Goal: Transaction & Acquisition: Purchase product/service

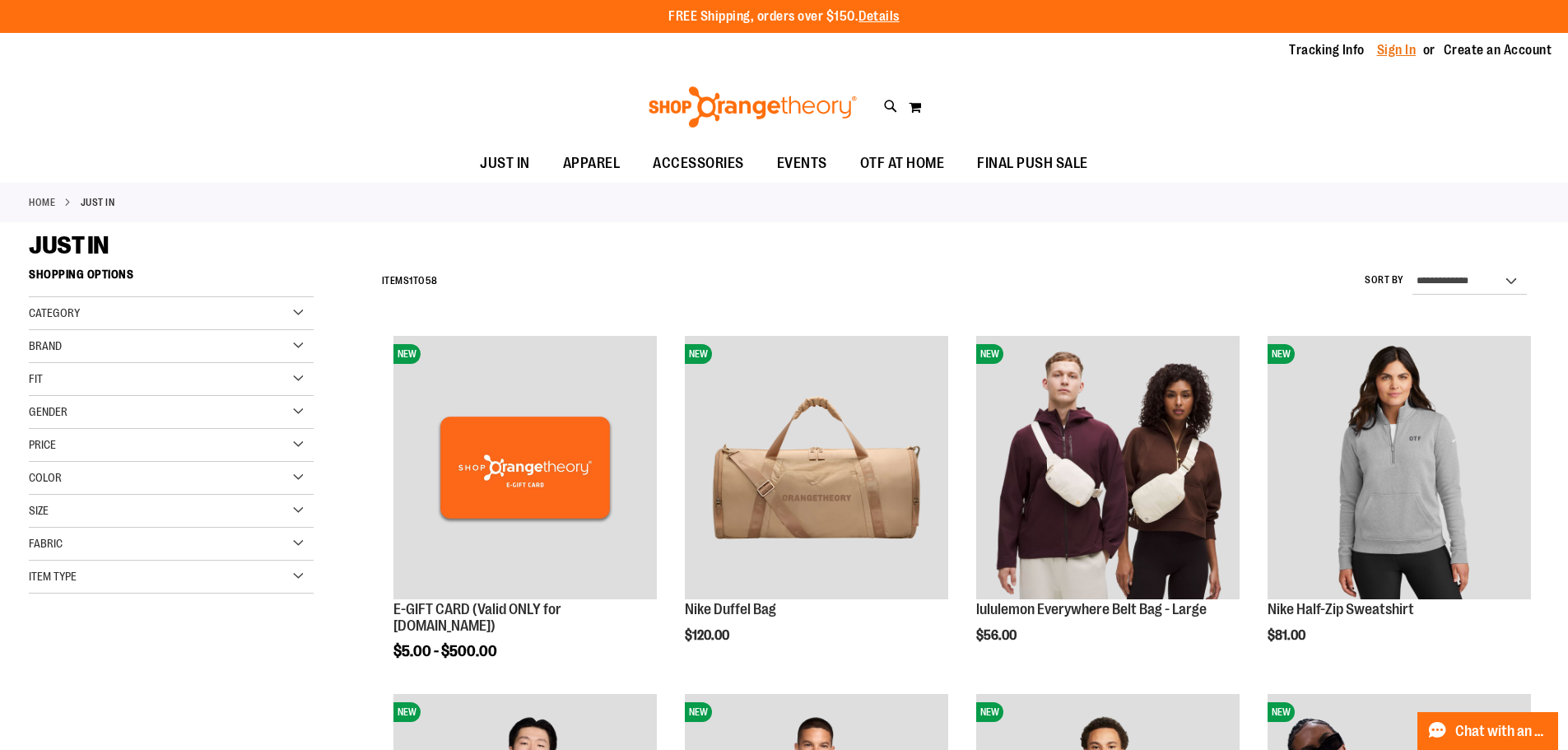
click at [1402, 46] on link "Sign In" at bounding box center [1397, 49] width 40 height 18
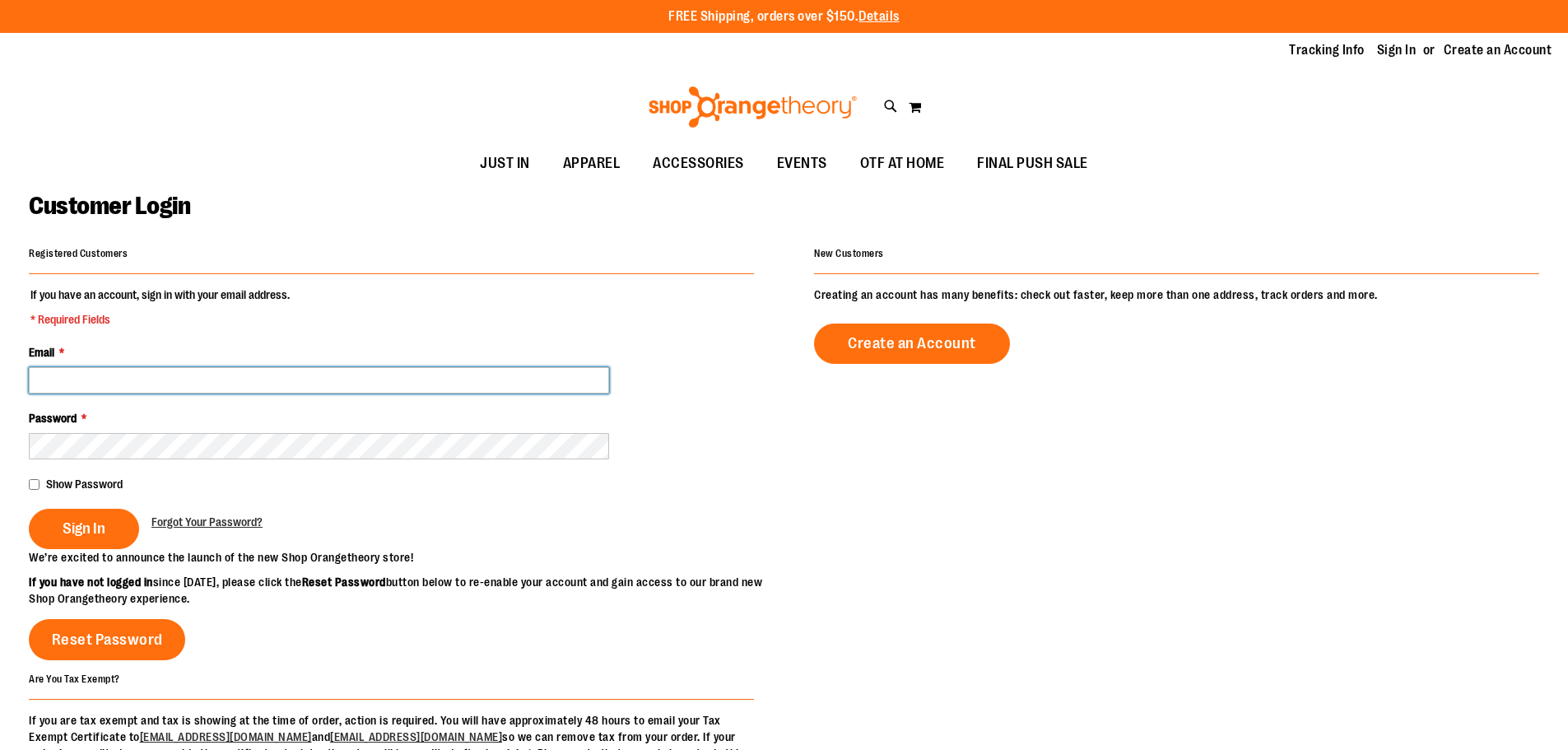
click at [179, 382] on input "Email *" at bounding box center [318, 381] width 580 height 27
click at [232, 382] on input "**********" at bounding box center [318, 381] width 580 height 27
type input "**********"
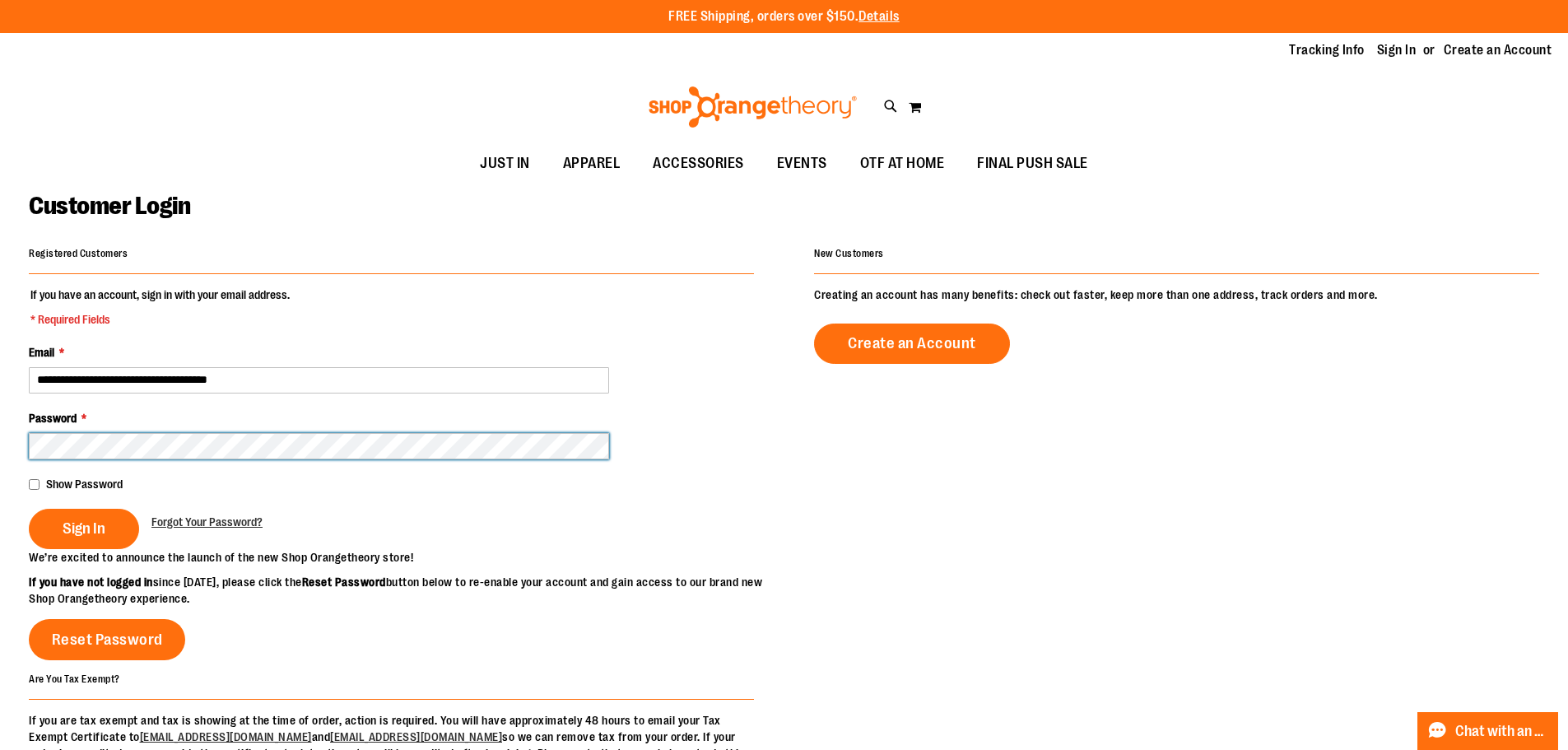
click at [28, 509] on button "Sign In" at bounding box center [84, 529] width 110 height 40
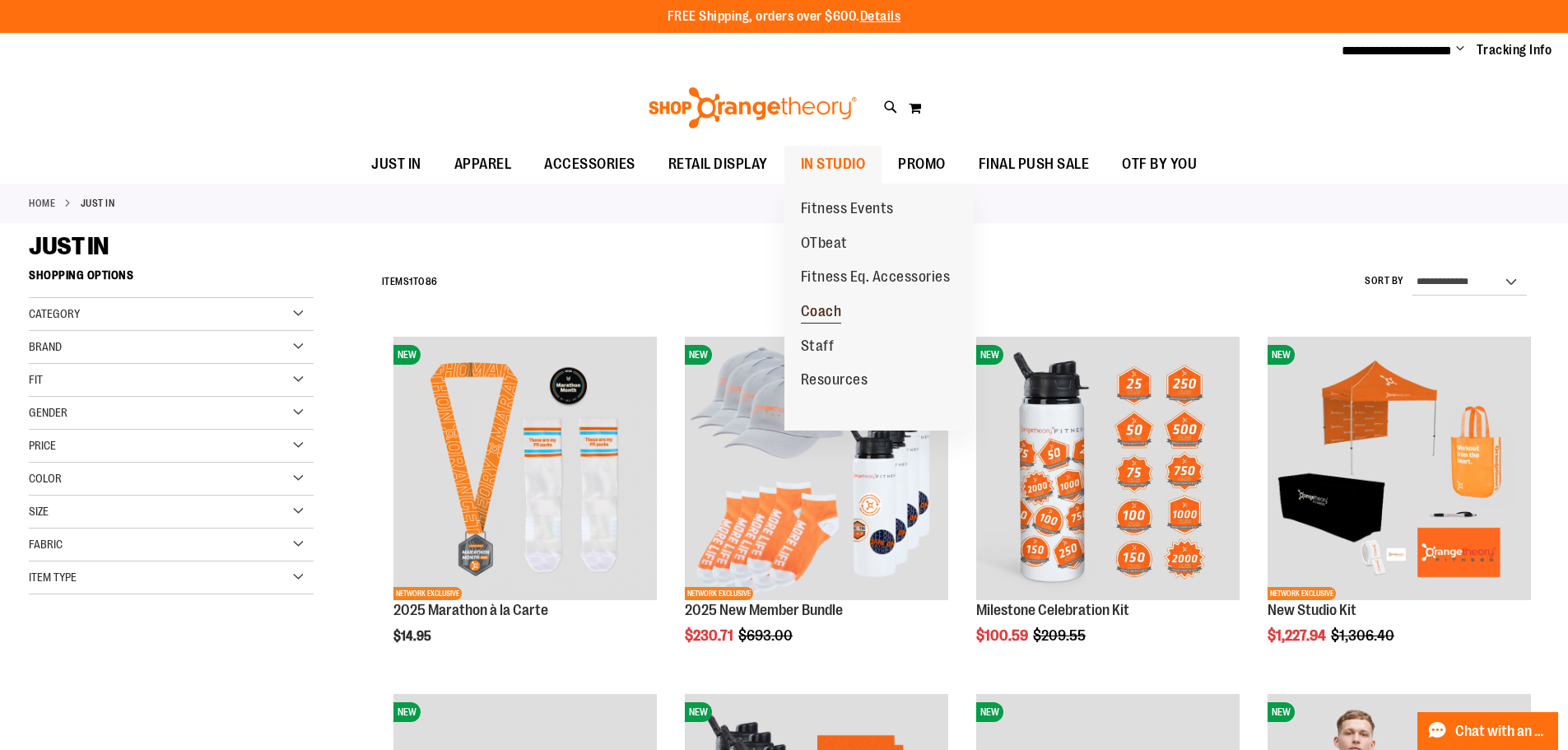
click at [814, 310] on span "Coach" at bounding box center [821, 313] width 41 height 21
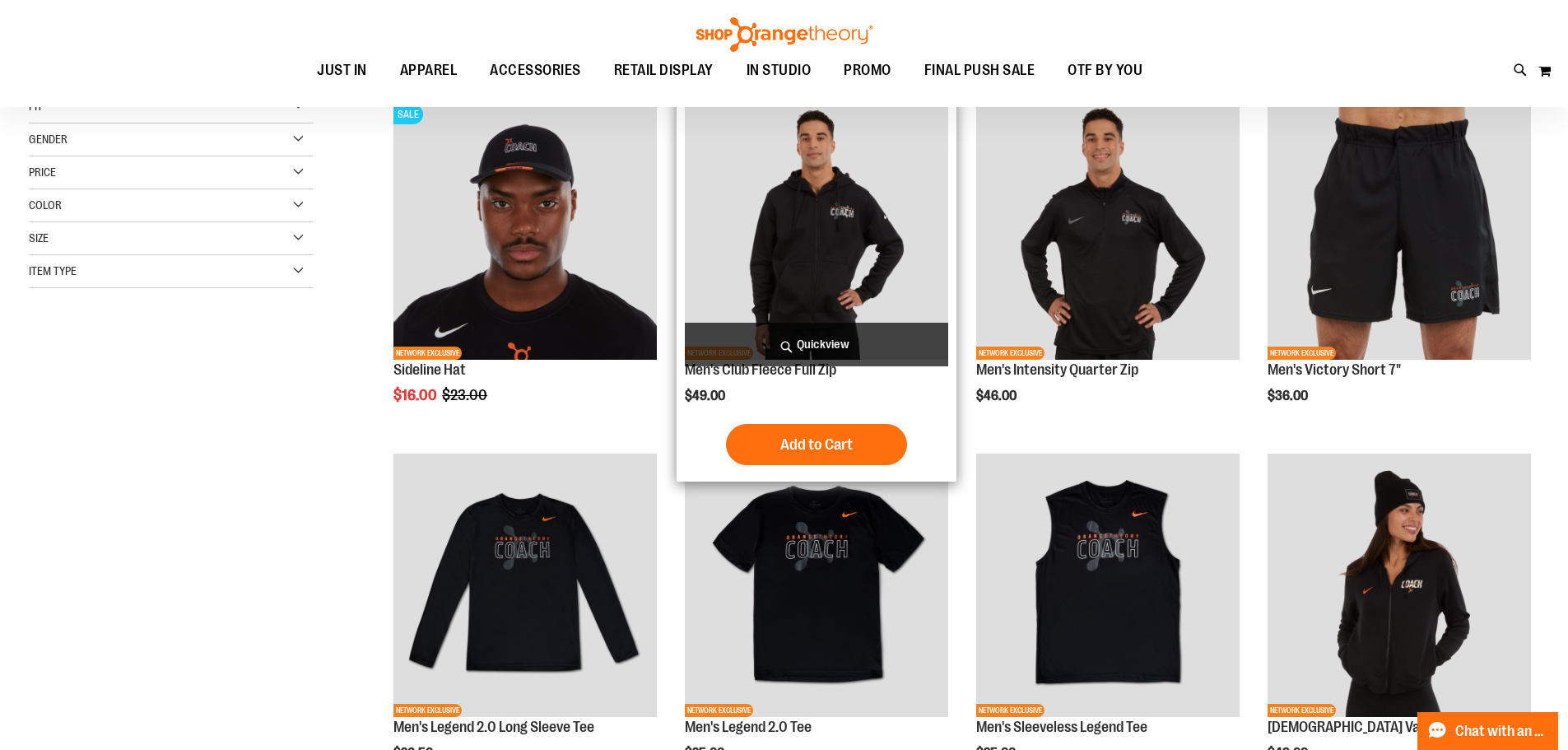
scroll to position [246, 0]
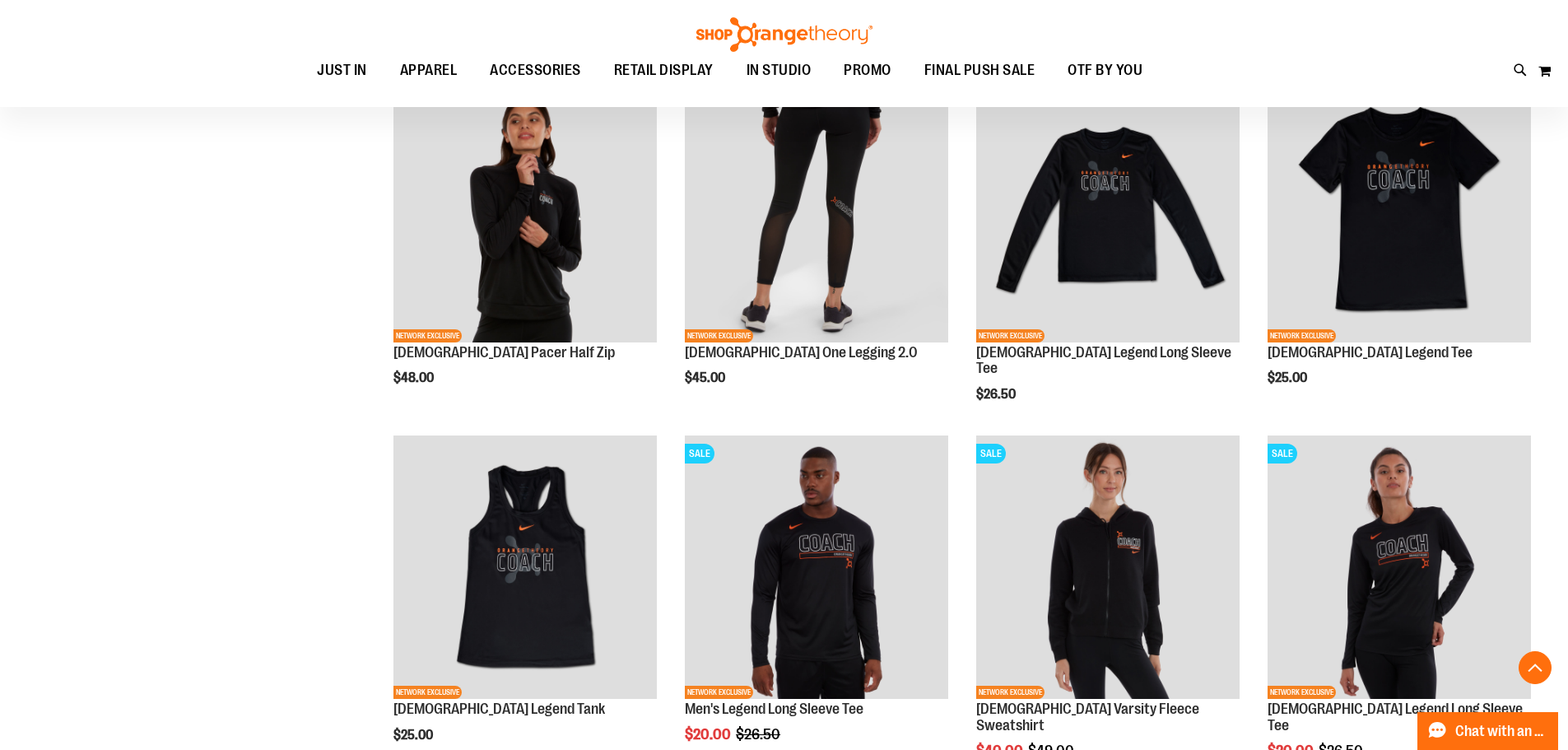
scroll to position [658, 0]
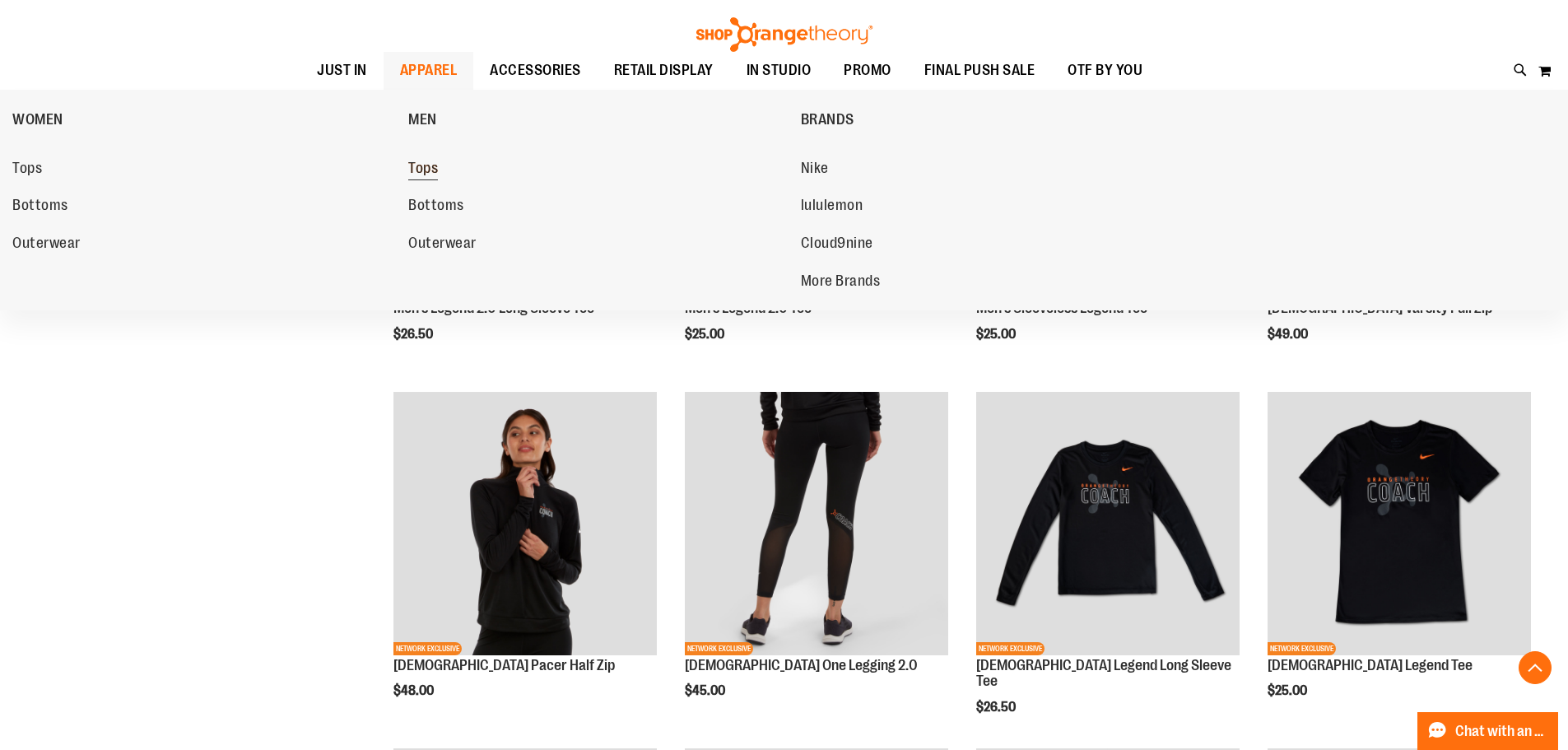
click at [434, 168] on span "Tops" at bounding box center [422, 170] width 29 height 21
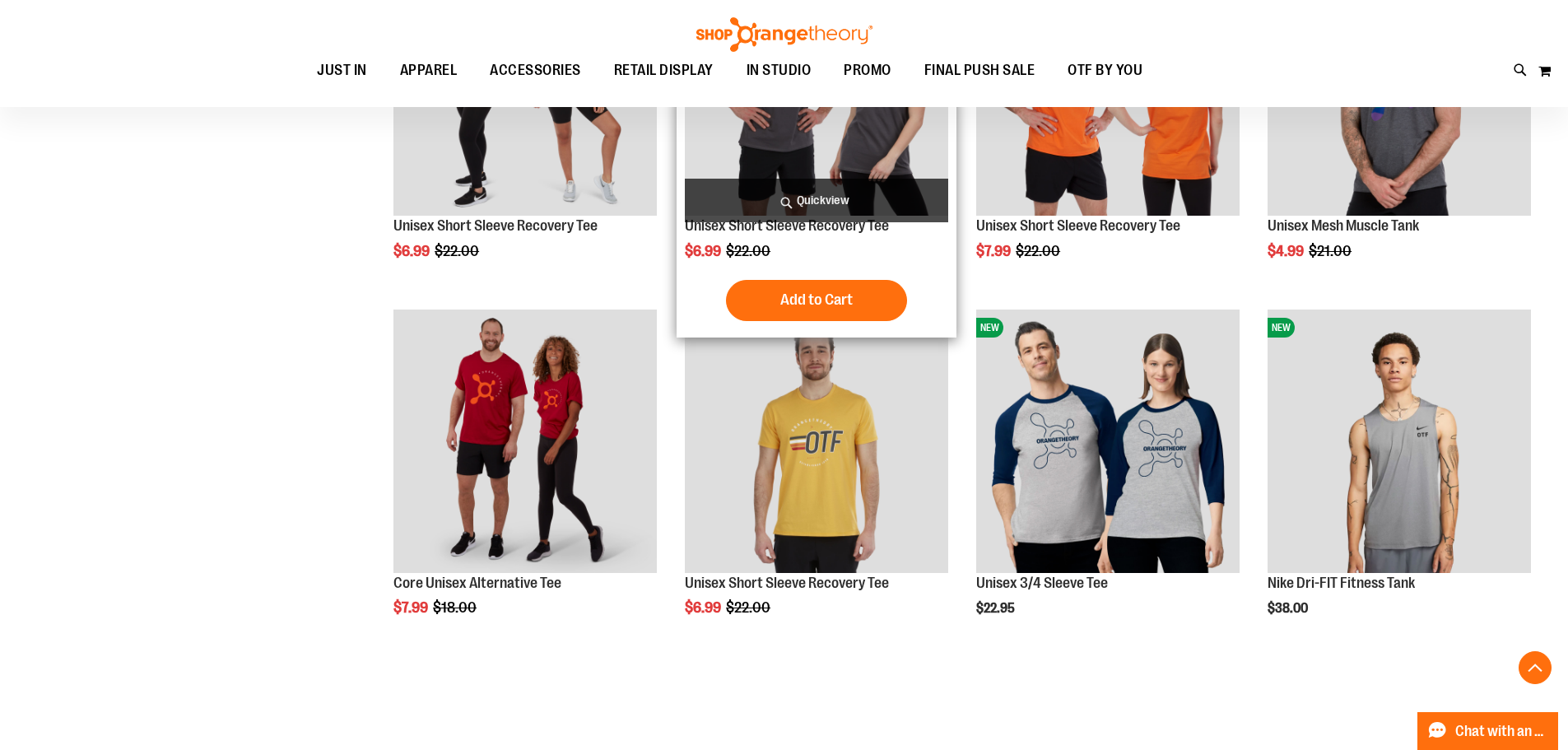
scroll to position [905, 0]
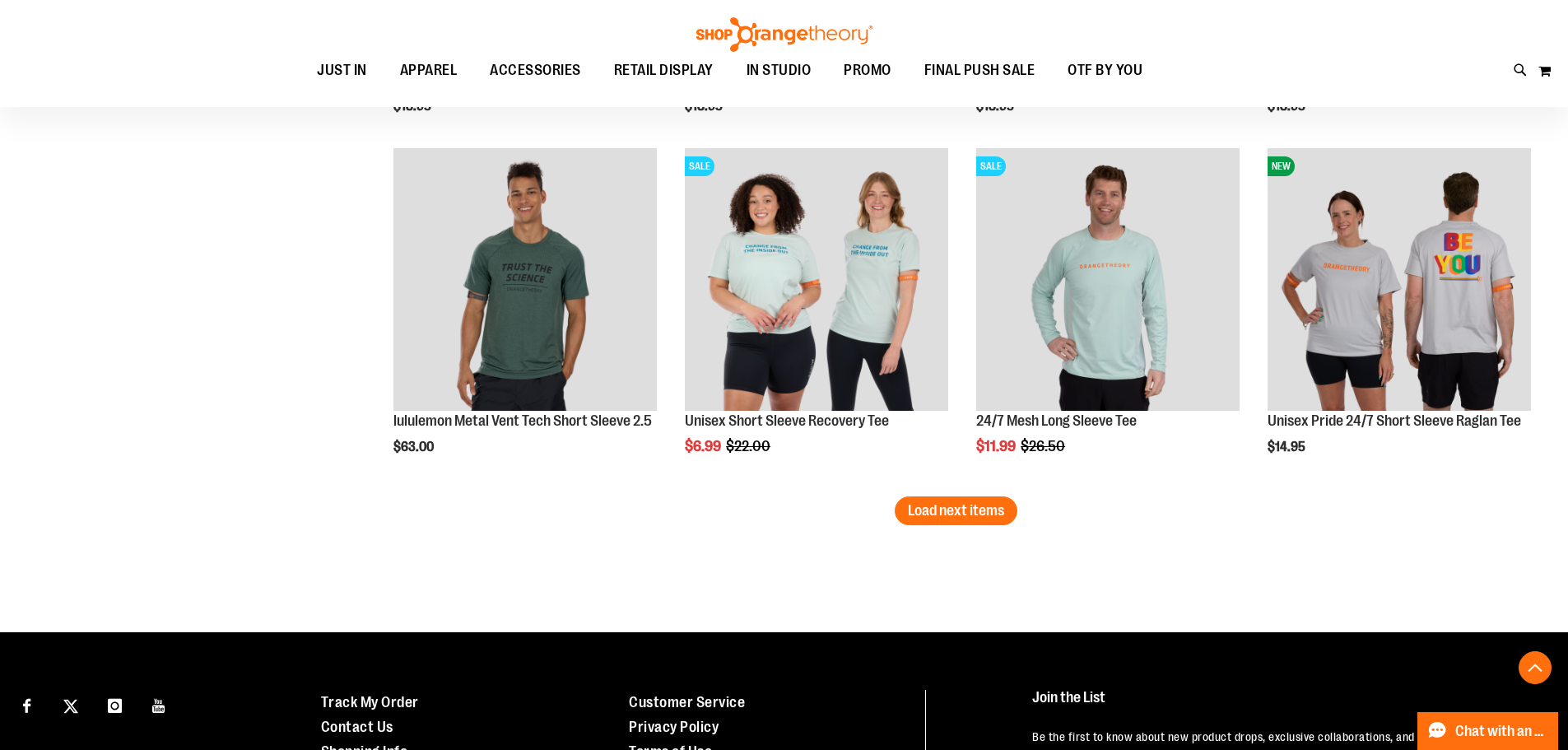
scroll to position [3046, 0]
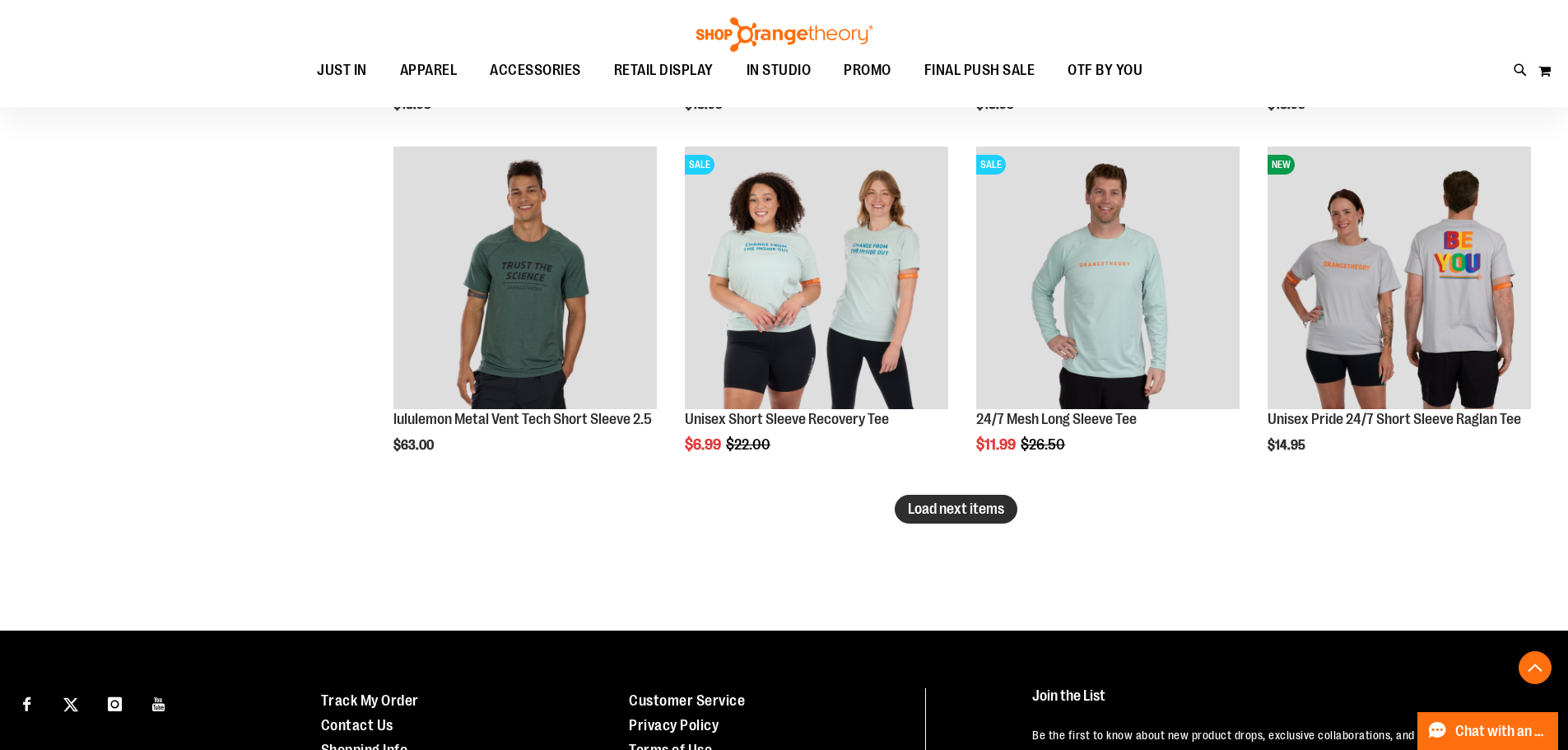
click at [943, 509] on span "Load next items" at bounding box center [956, 508] width 96 height 16
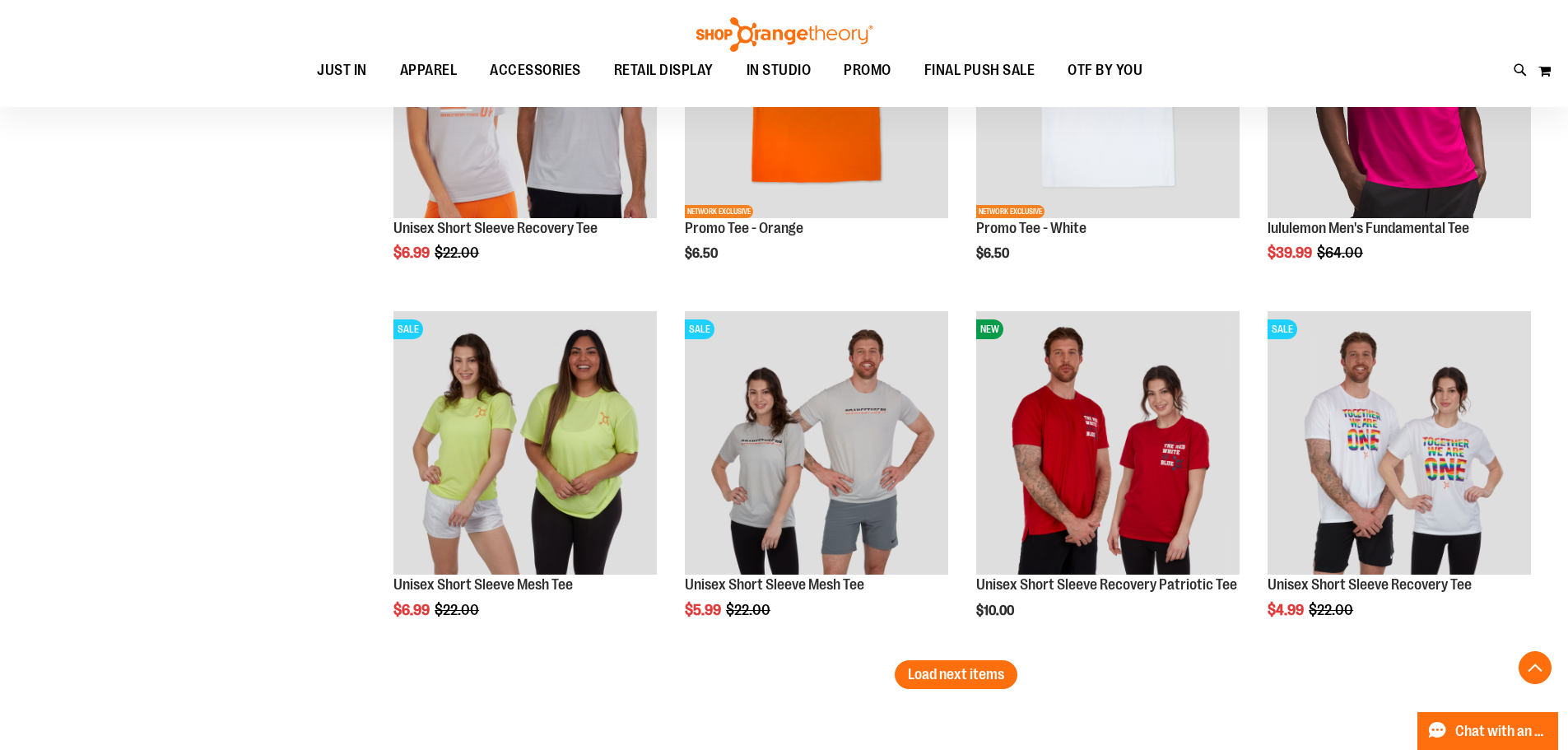
scroll to position [4198, 0]
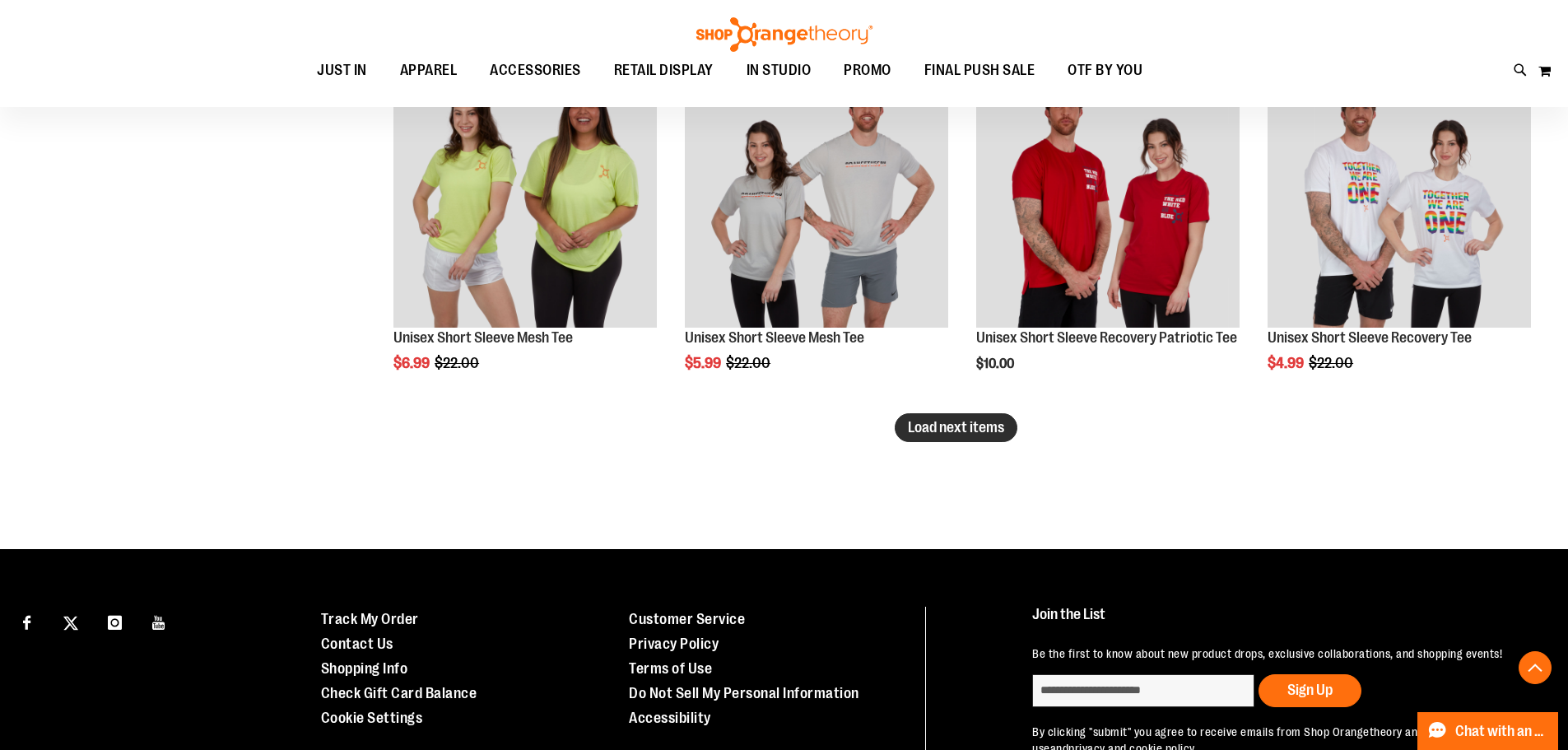
click at [943, 425] on span "Load next items" at bounding box center [956, 426] width 96 height 16
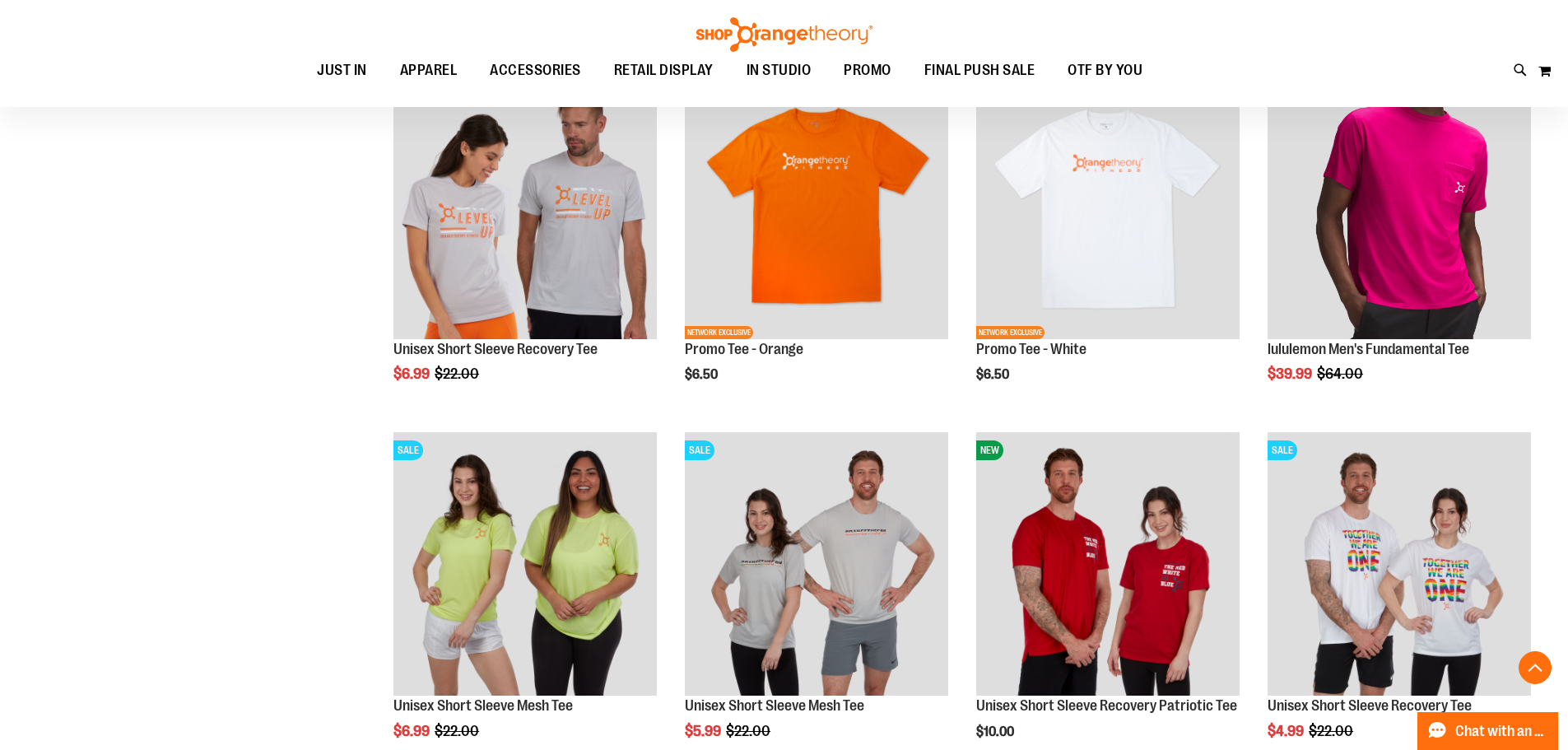
scroll to position [3458, 0]
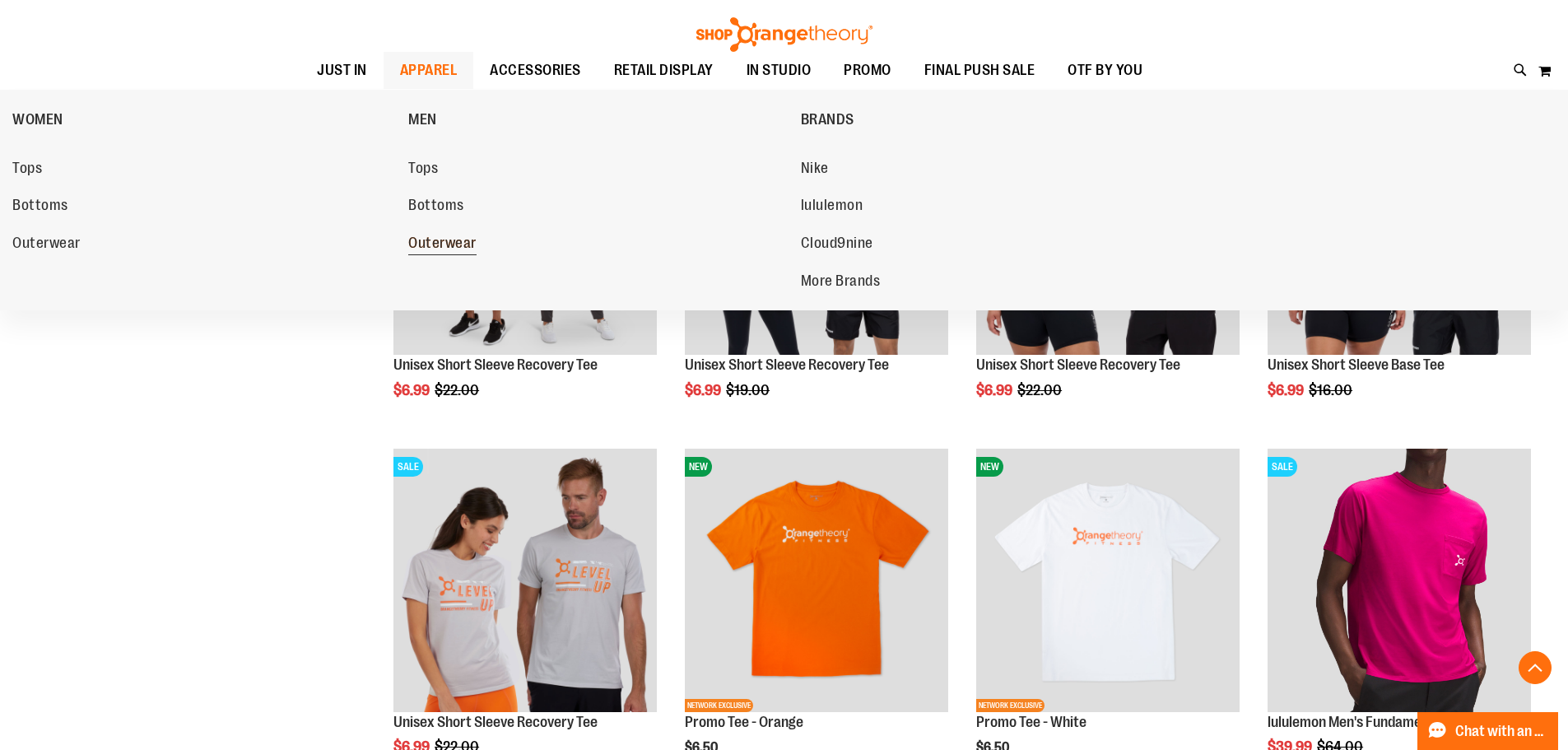
click at [431, 239] on span "Outerwear" at bounding box center [442, 245] width 68 height 21
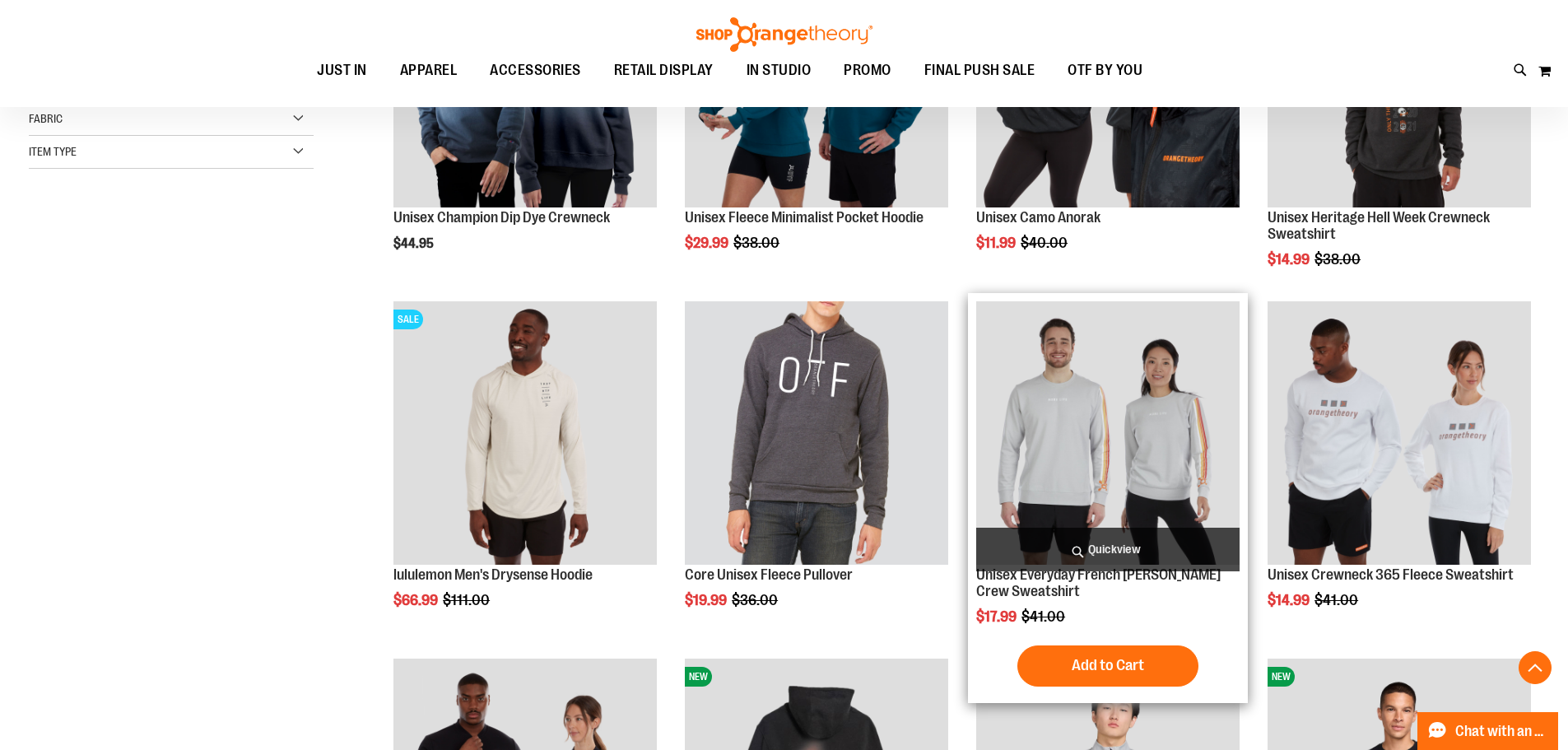
scroll to position [411, 0]
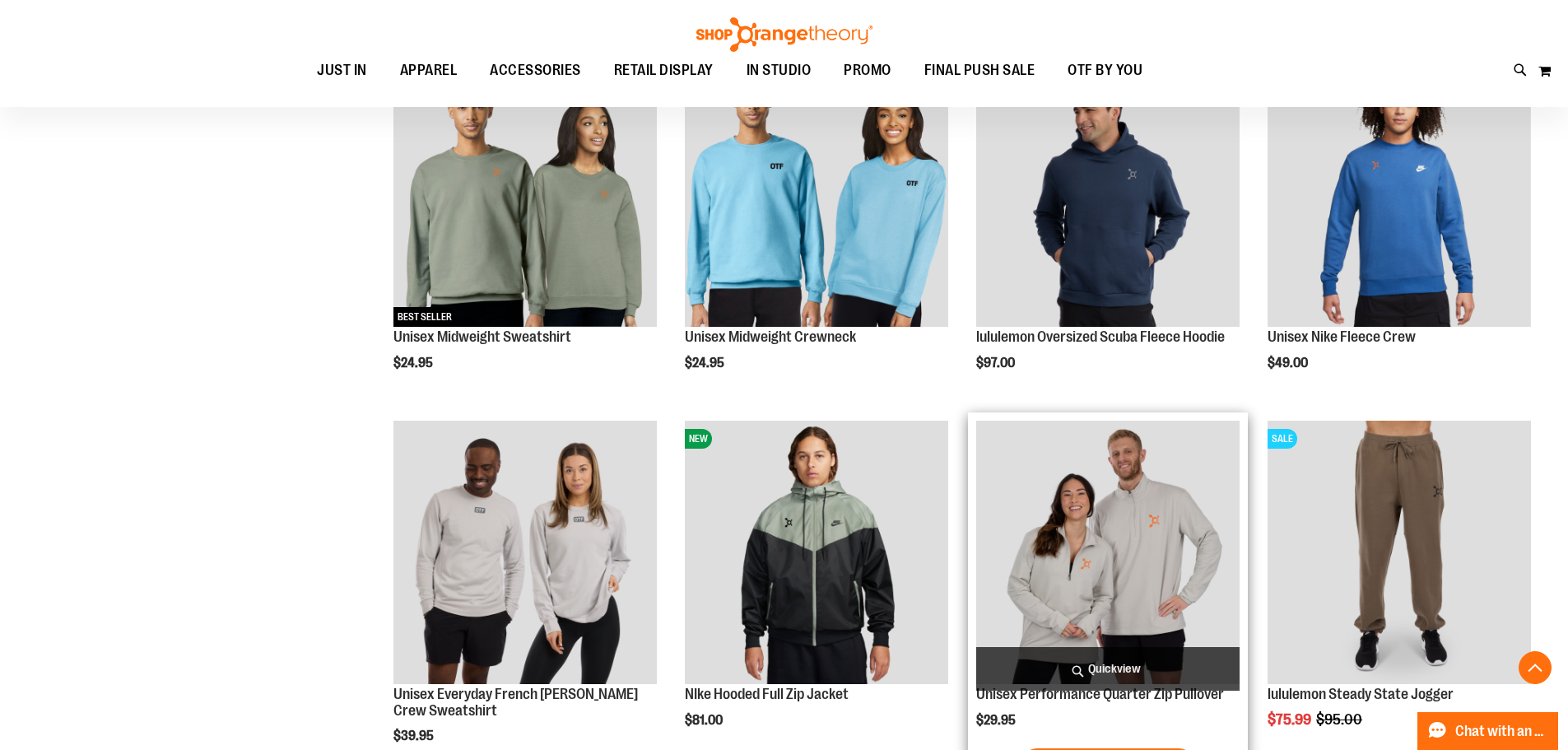
scroll to position [1317, 0]
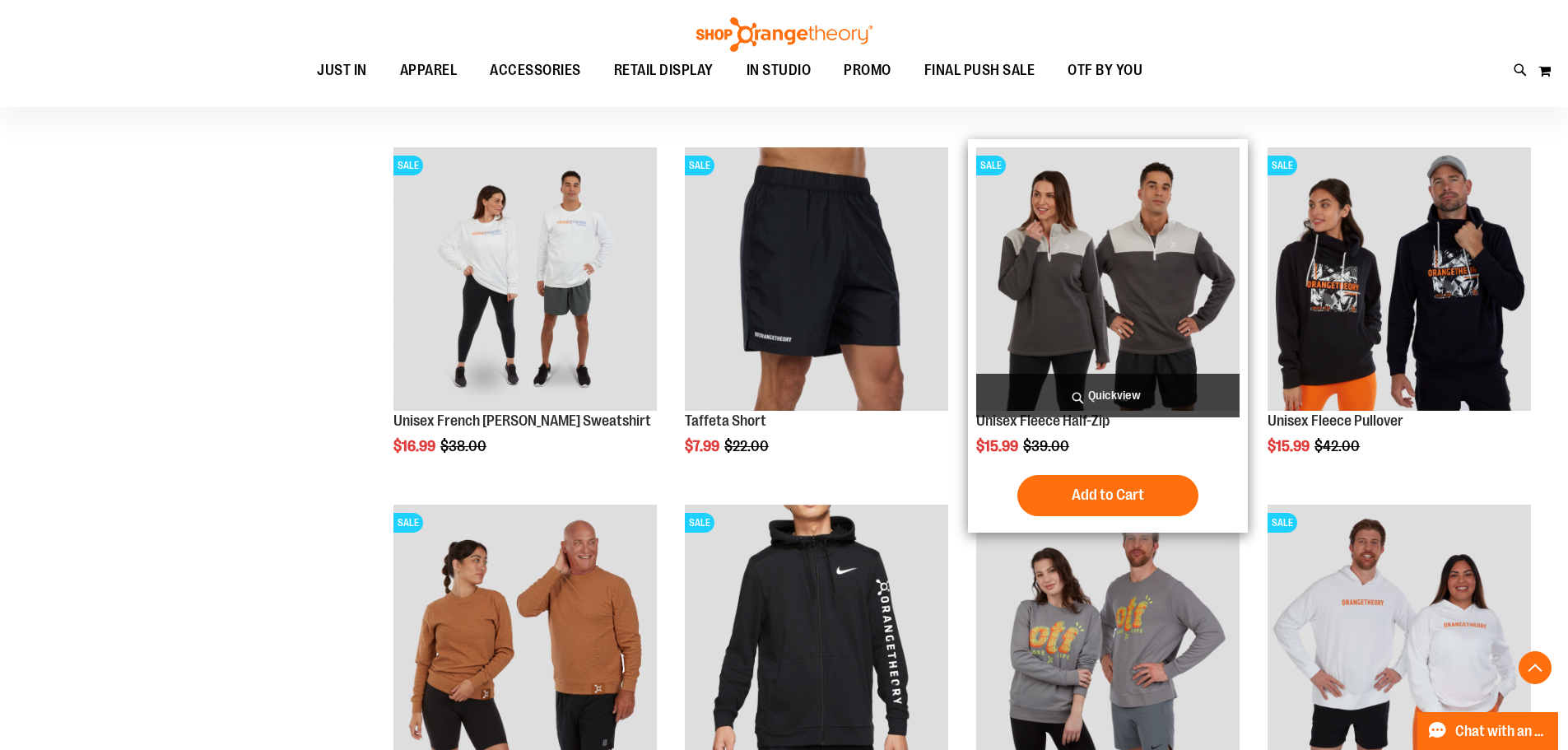
scroll to position [2469, 0]
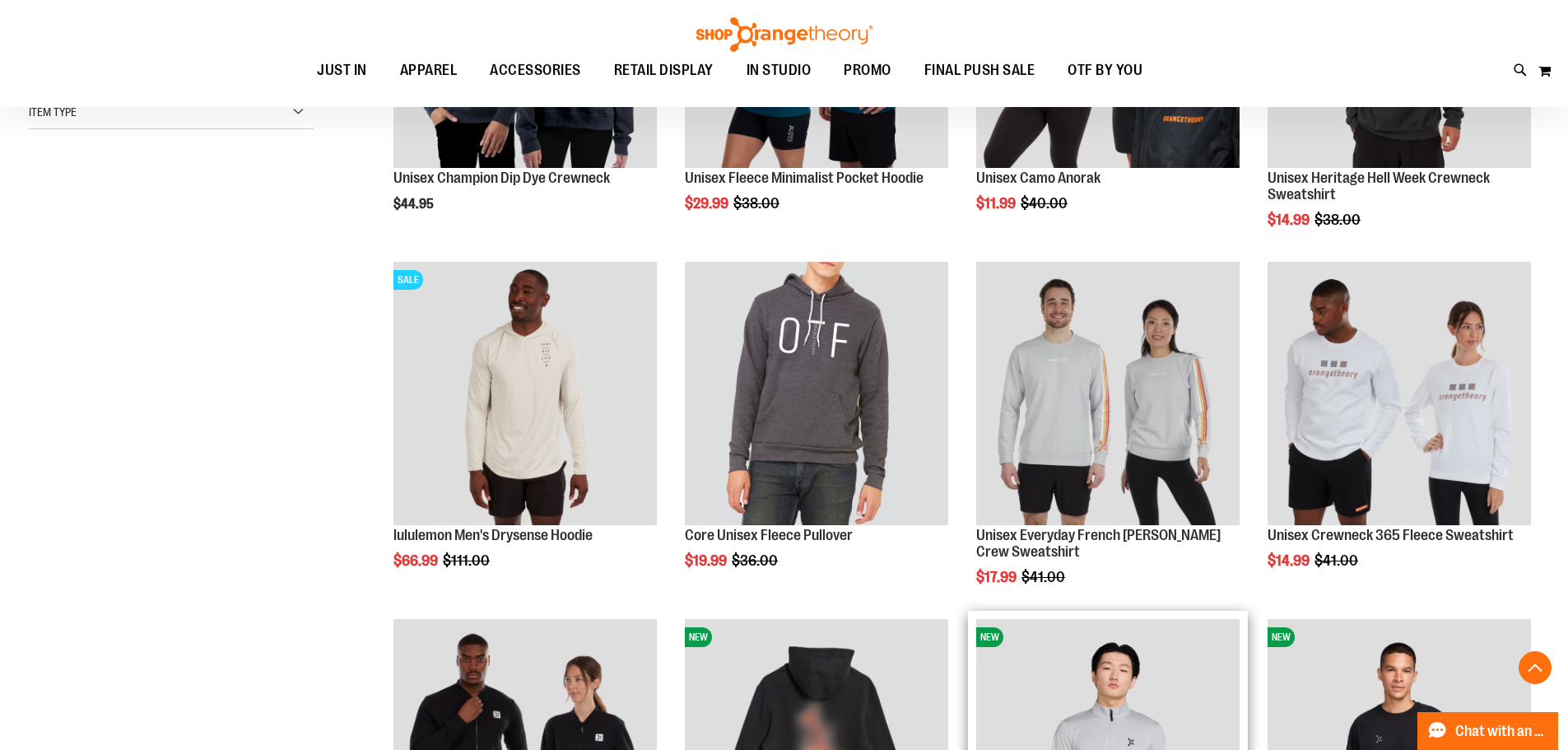
scroll to position [9, 0]
